Goal: Information Seeking & Learning: Learn about a topic

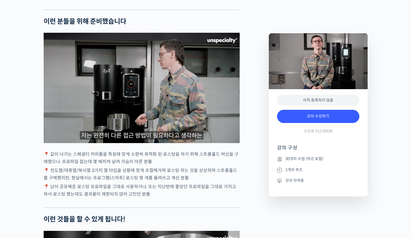
scroll to position [1130, 0]
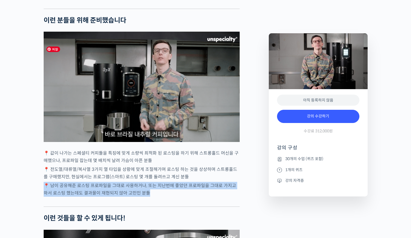
drag, startPoint x: 215, startPoint y: 210, endPoint x: 189, endPoint y: 187, distance: 34.8
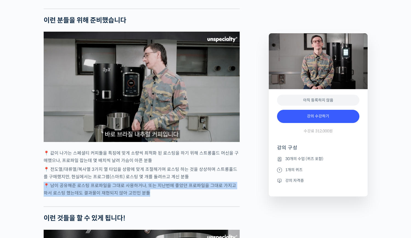
click at [189, 180] on p "📍 전도열/대류열/복사열 3가지 열 타입을 상황에 맞게 조절해가며 로스팅 하는 것을 상상하며 스트롱홀드를 구매했지만, 현실에서는 프로그램(스마…" at bounding box center [142, 172] width 196 height 15
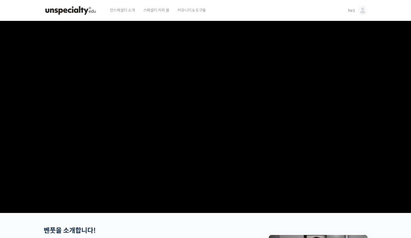
scroll to position [0, 0]
click at [365, 13] on img at bounding box center [363, 10] width 10 height 10
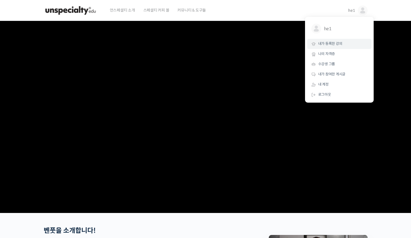
click at [337, 42] on span "내가 등록한 강의" at bounding box center [330, 43] width 24 height 5
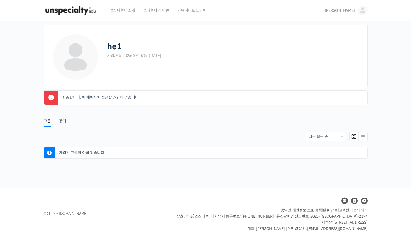
click at [363, 13] on img at bounding box center [363, 10] width 10 height 10
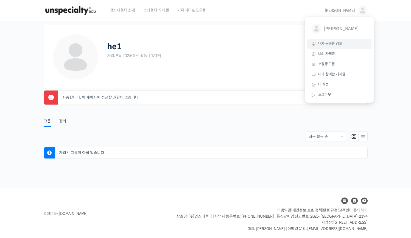
click at [324, 40] on link "내가 등록한 강의" at bounding box center [339, 44] width 64 height 10
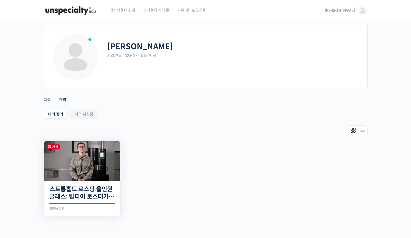
click at [106, 161] on img at bounding box center [82, 161] width 76 height 40
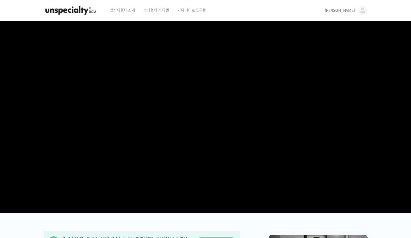
click at [88, 117] on video at bounding box center [206, 116] width 324 height 190
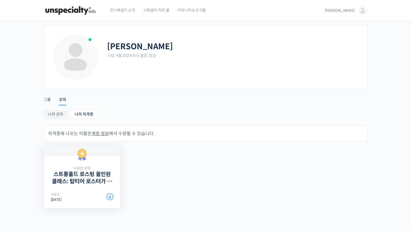
click at [93, 197] on div "수료한 강의 스트롱홀드 로스팅 올인원 클래스: 탑티어 로스터가 알려주는 스트롱홀드 A to Z 가이드 수료일 [DATE] Download PDF" at bounding box center [82, 177] width 63 height 48
click at [107, 197] on icon at bounding box center [110, 196] width 7 height 7
click at [63, 116] on link "나의 강의" at bounding box center [56, 114] width 24 height 9
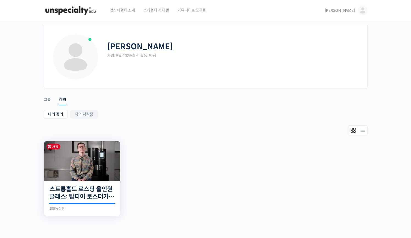
click at [69, 150] on img at bounding box center [82, 161] width 76 height 40
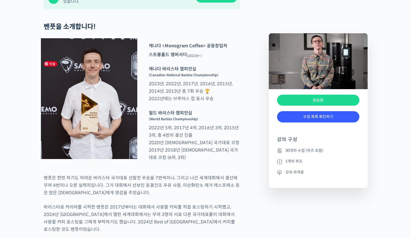
scroll to position [244, 0]
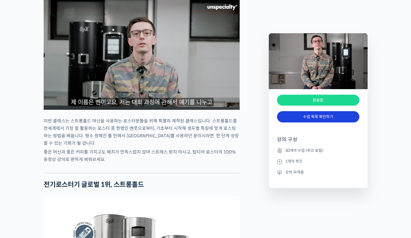
click at [304, 119] on link "수업 목록 확인하기" at bounding box center [318, 116] width 82 height 11
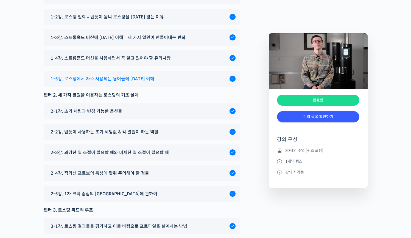
scroll to position [2741, 0]
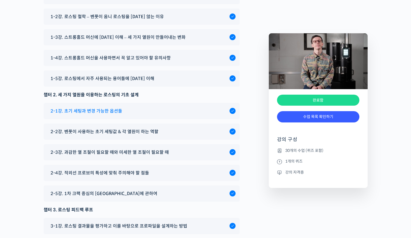
click at [85, 115] on span "2-1강. 초기 세팅과 변경 가능한 옵션들" at bounding box center [87, 110] width 72 height 7
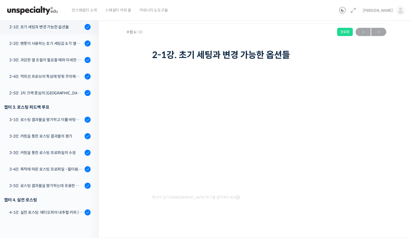
scroll to position [12, 0]
click at [380, 32] on span "→" at bounding box center [378, 31] width 15 height 7
